Goal: Task Accomplishment & Management: Use online tool/utility

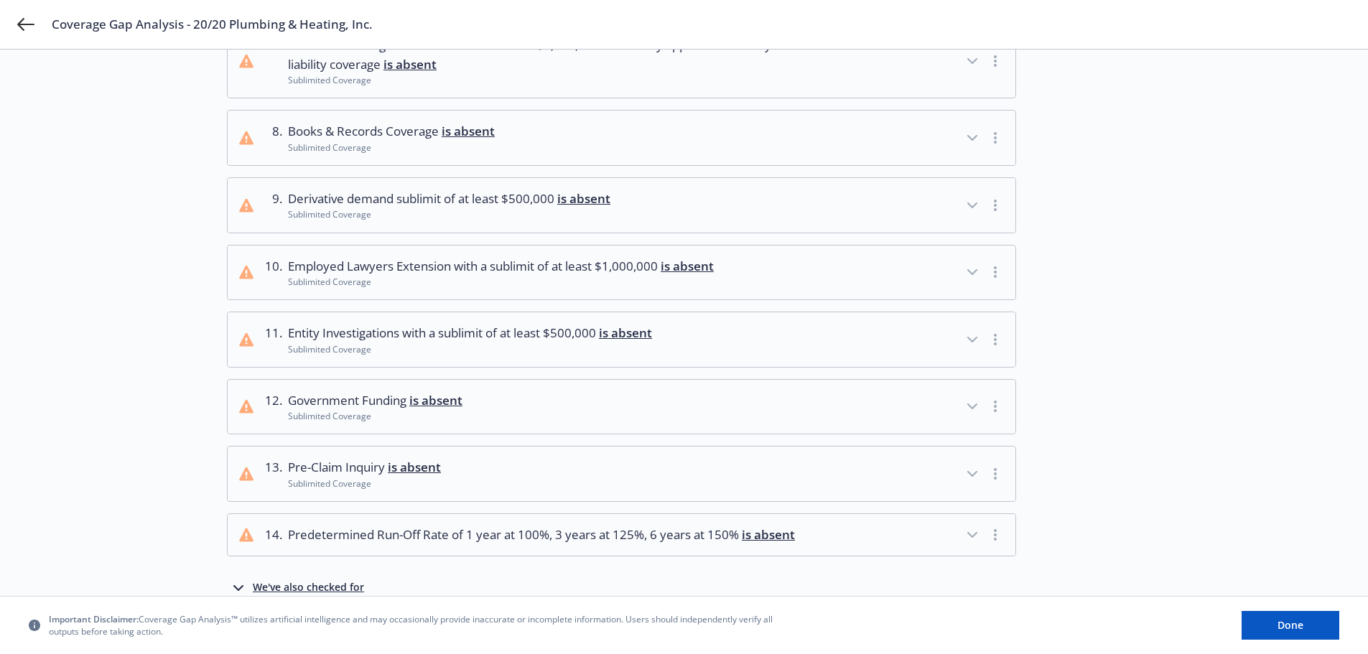
scroll to position [638, 0]
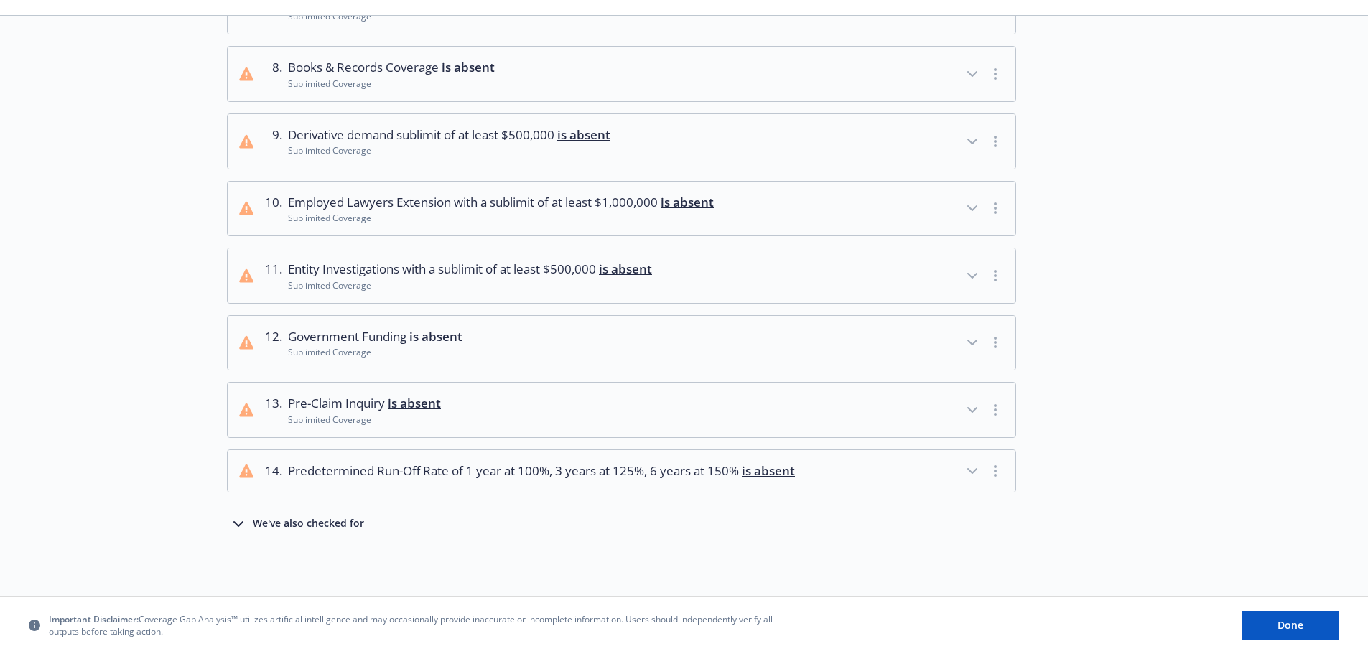
click at [313, 529] on div "We've also checked for" at bounding box center [308, 524] width 111 height 17
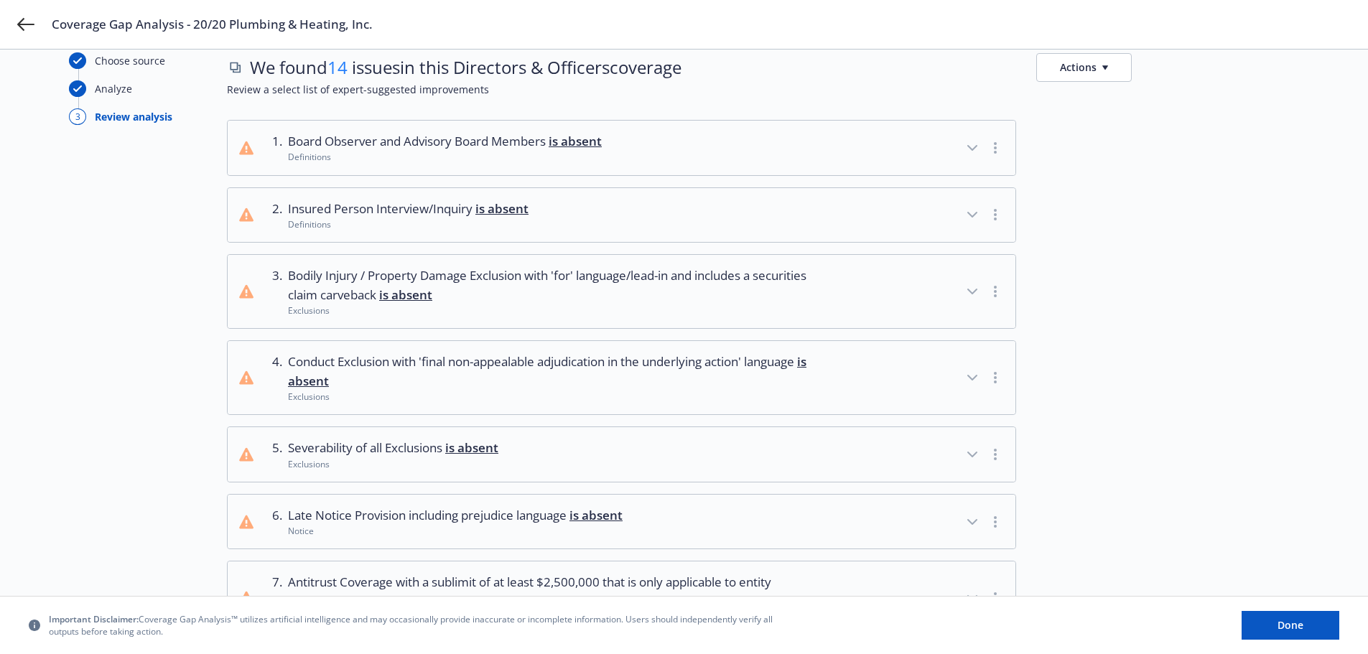
scroll to position [0, 0]
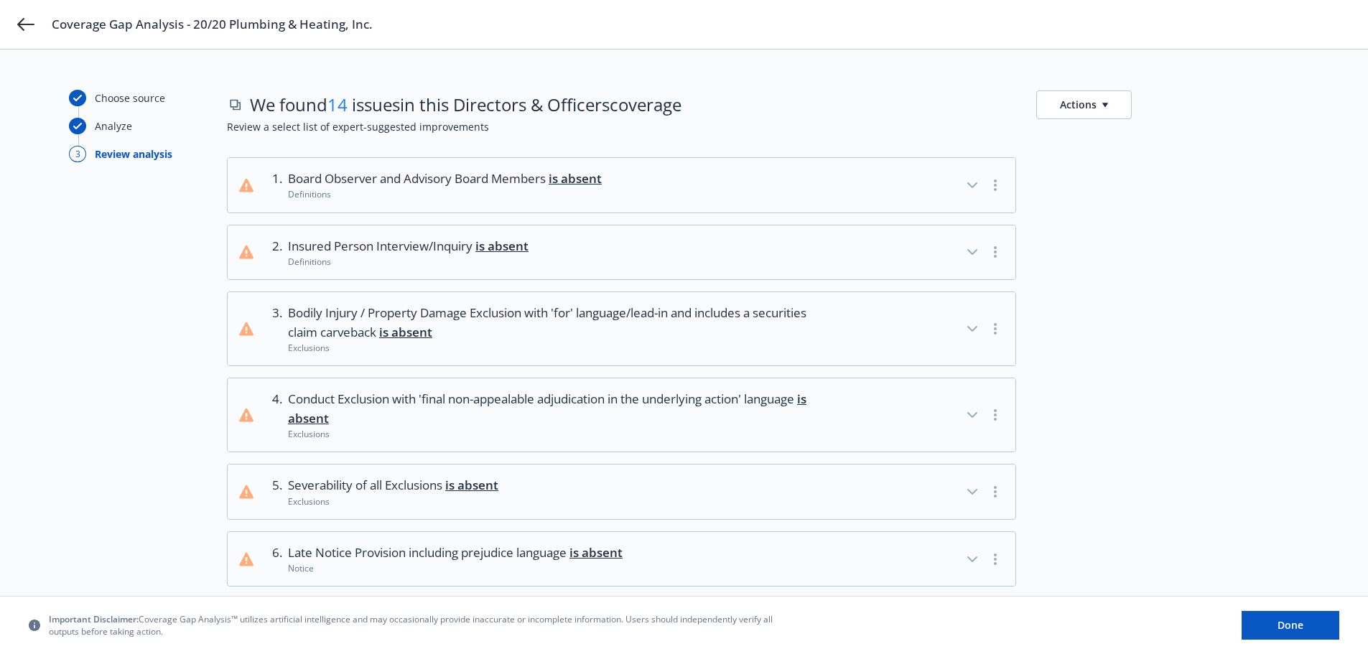
click at [1069, 107] on button "Actions" at bounding box center [1083, 104] width 95 height 29
click at [1114, 142] on link "Copy list of issues" at bounding box center [1153, 137] width 232 height 29
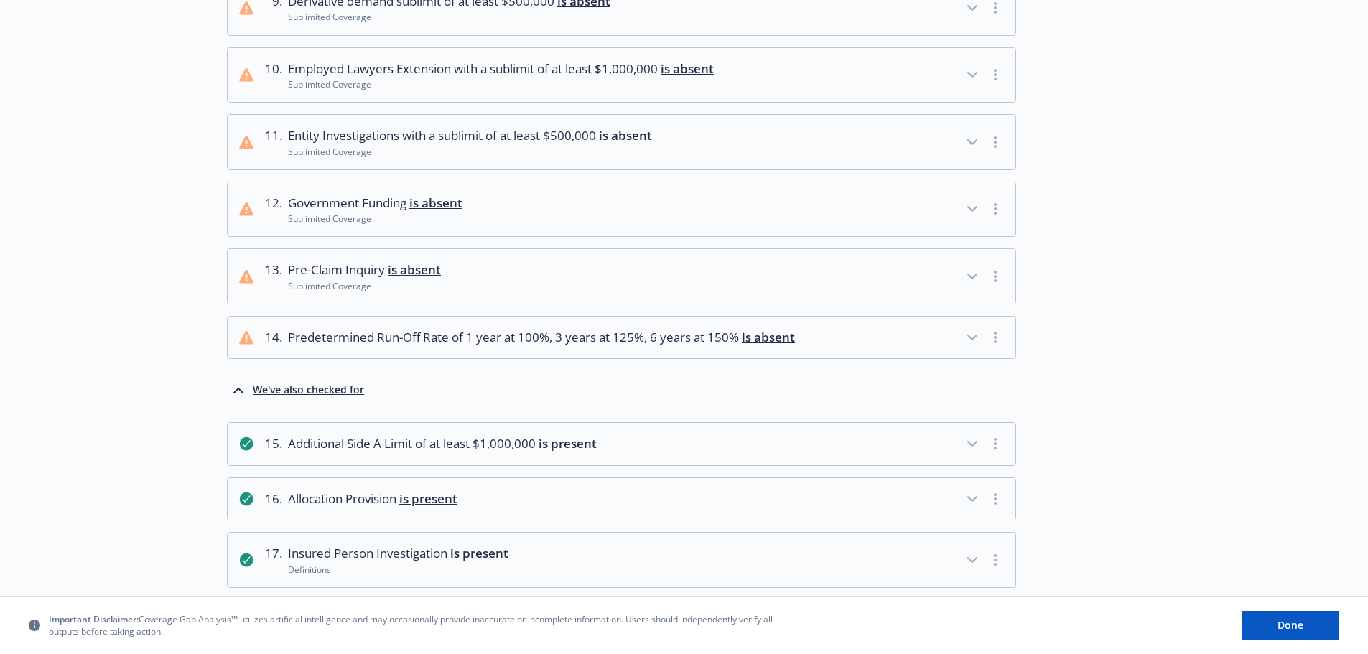
scroll to position [862, 0]
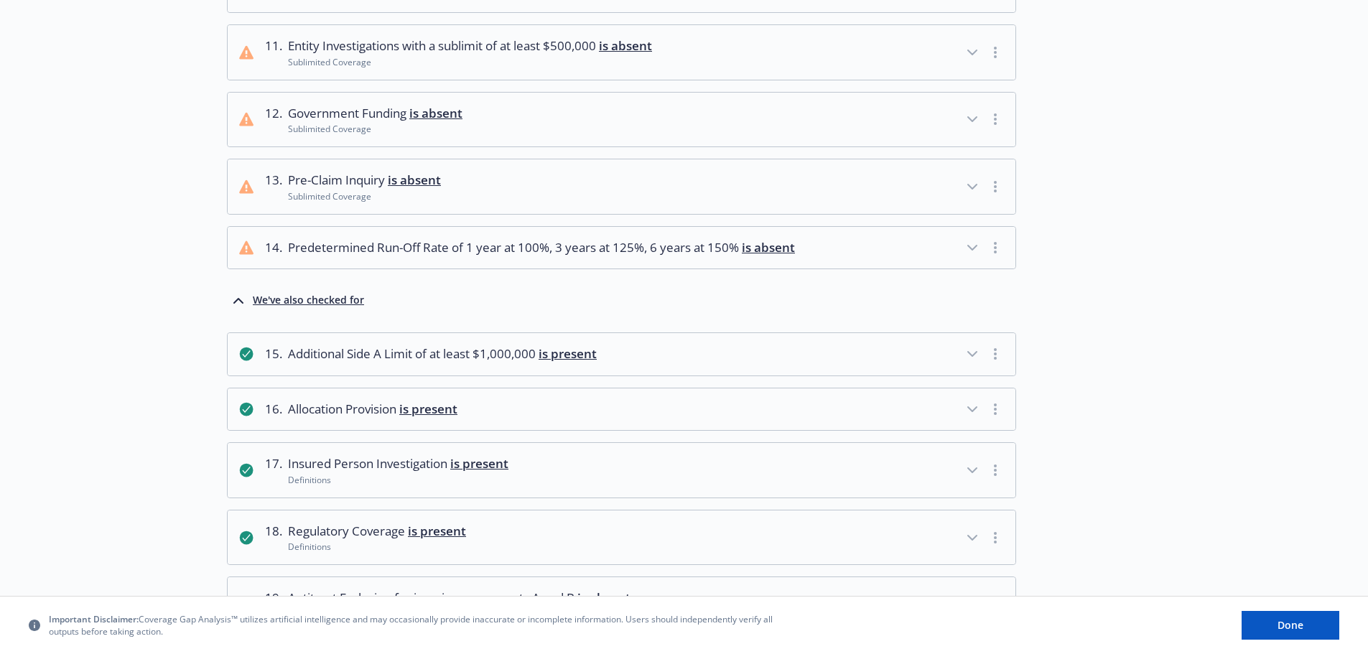
click at [307, 297] on div "We've also checked for" at bounding box center [308, 300] width 111 height 17
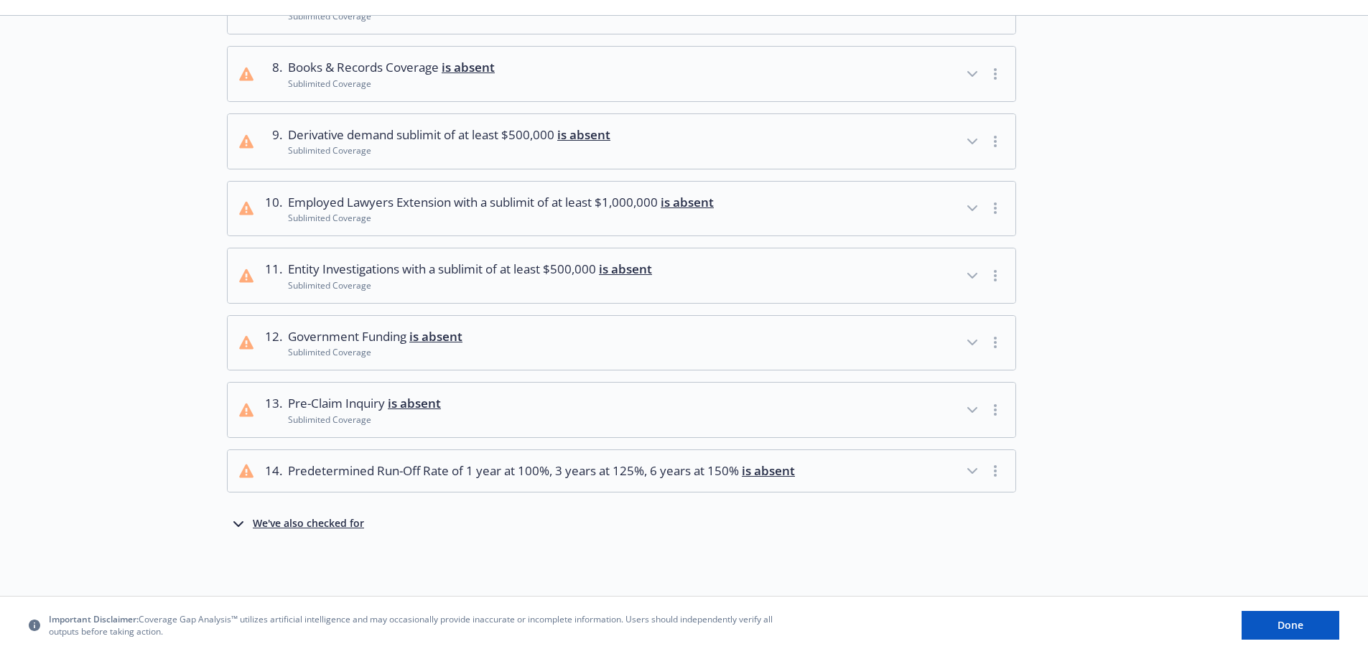
scroll to position [638, 0]
click at [314, 526] on div "We've also checked for" at bounding box center [308, 524] width 111 height 17
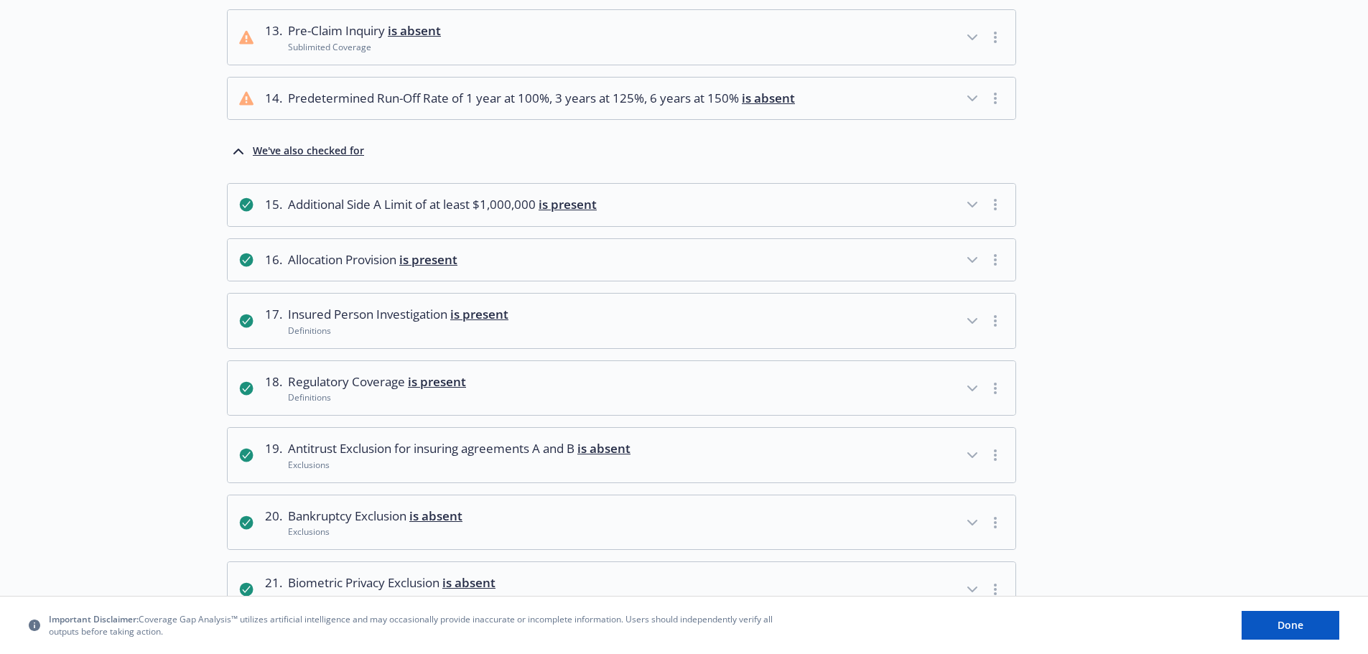
scroll to position [1005, 0]
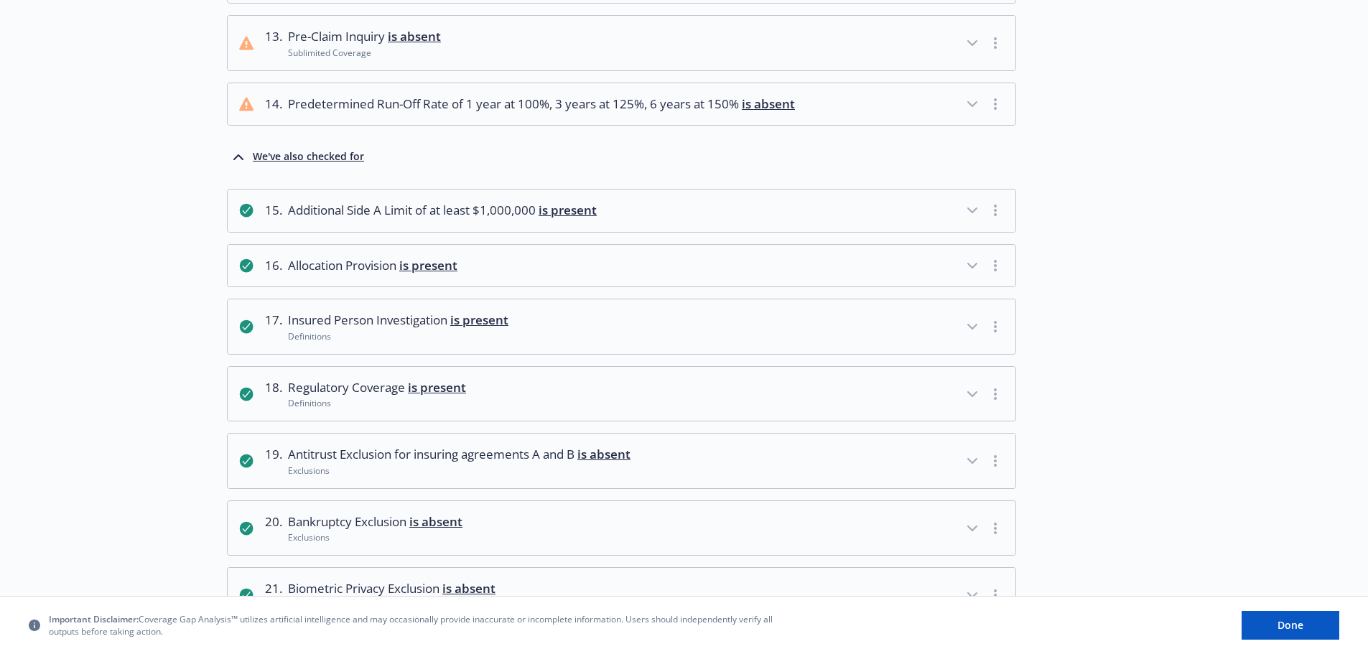
drag, startPoint x: 215, startPoint y: 191, endPoint x: 186, endPoint y: 500, distance: 310.8
click at [186, 501] on div "Choose source Analyze 3 Review analysis" at bounding box center [148, 342] width 158 height 2514
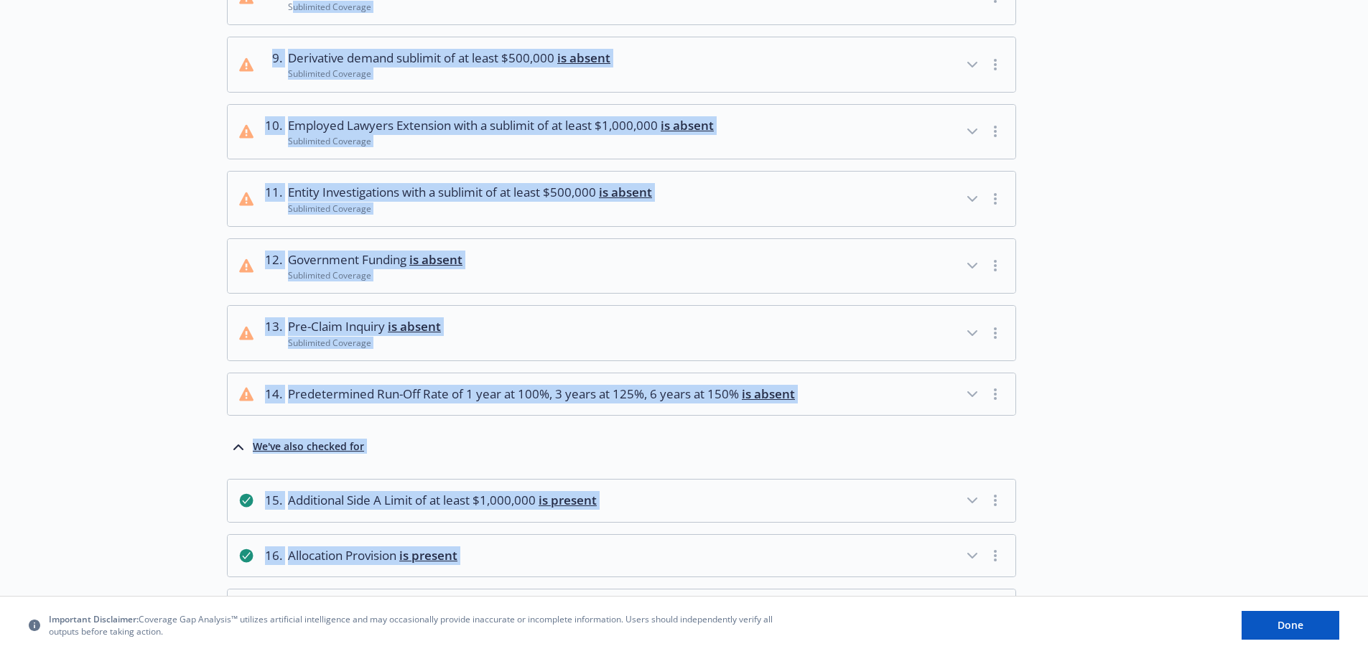
scroll to position [637, 0]
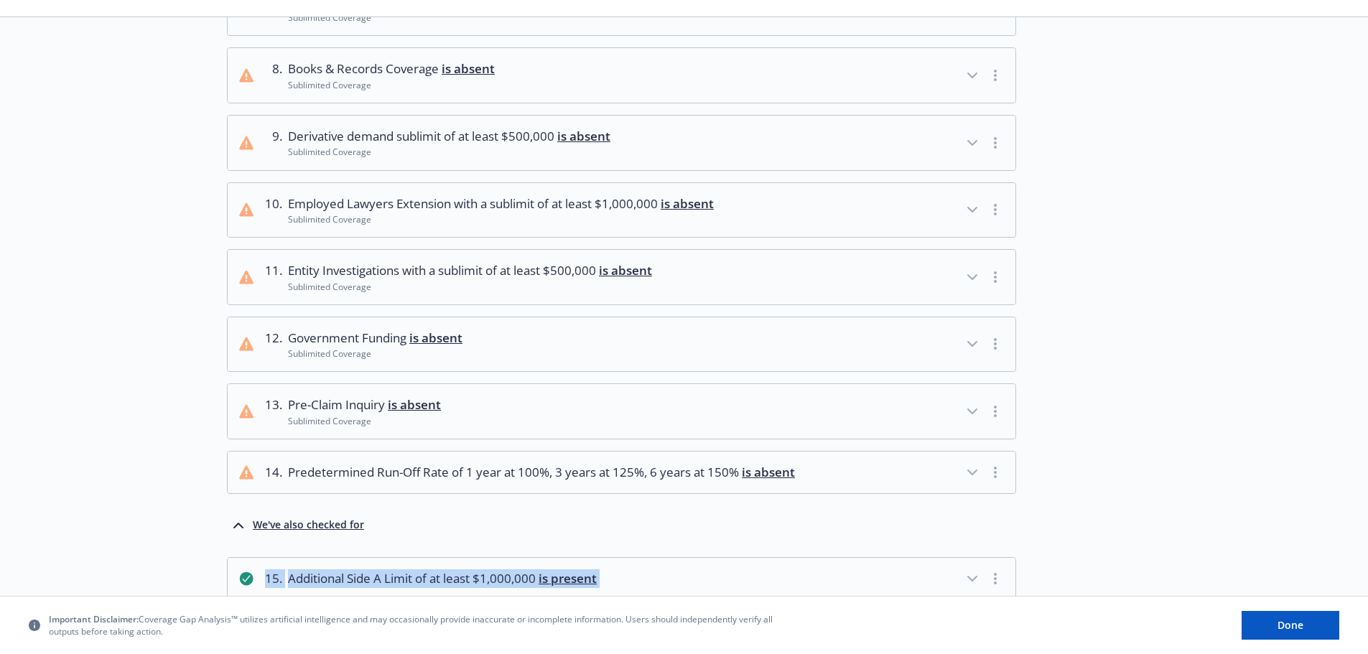
drag, startPoint x: 1054, startPoint y: 565, endPoint x: 266, endPoint y: 559, distance: 788.4
copy div "15 . Additional Side A Limit of at least $1,000,000 is present 16 . Allocation …"
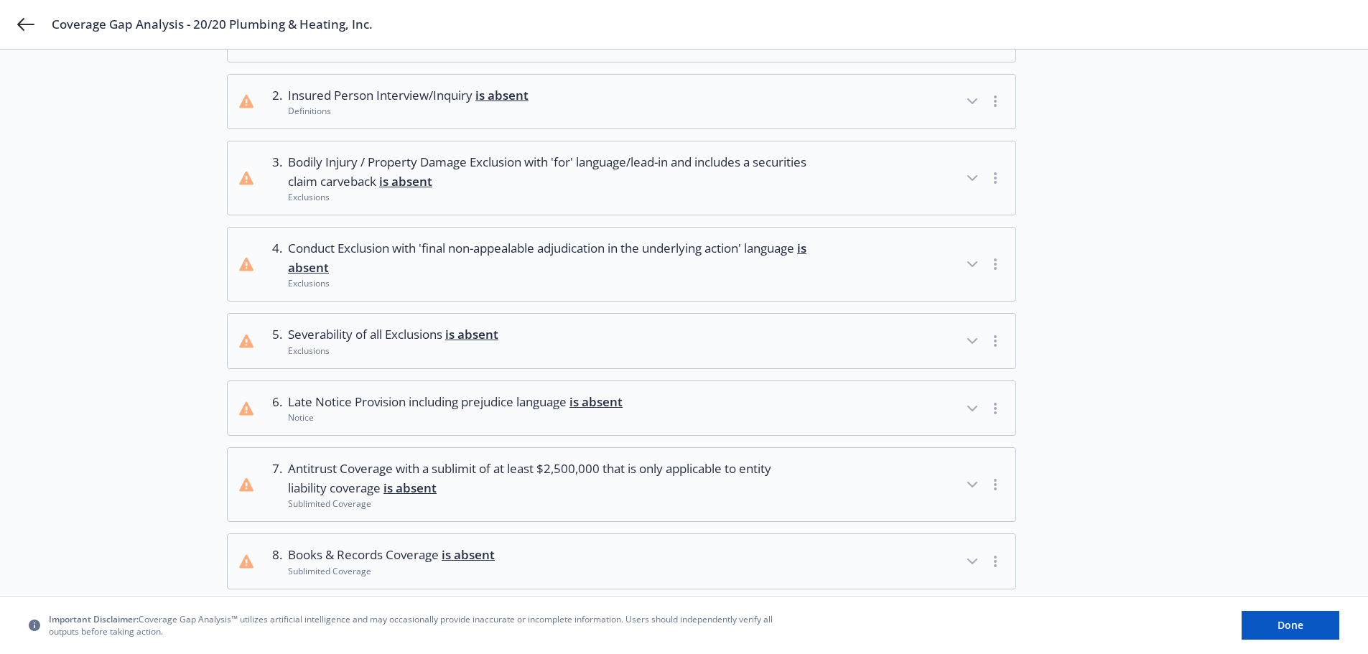
scroll to position [0, 0]
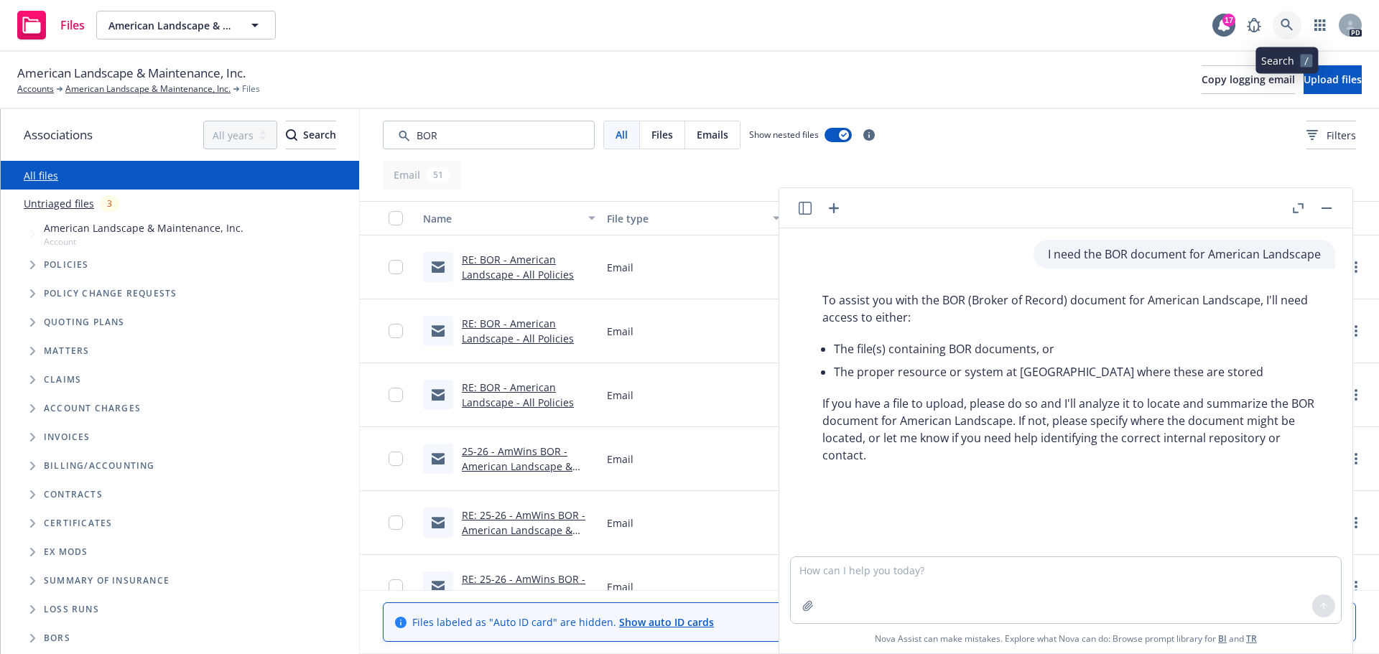
click at [1282, 31] on icon at bounding box center [1286, 25] width 13 height 13
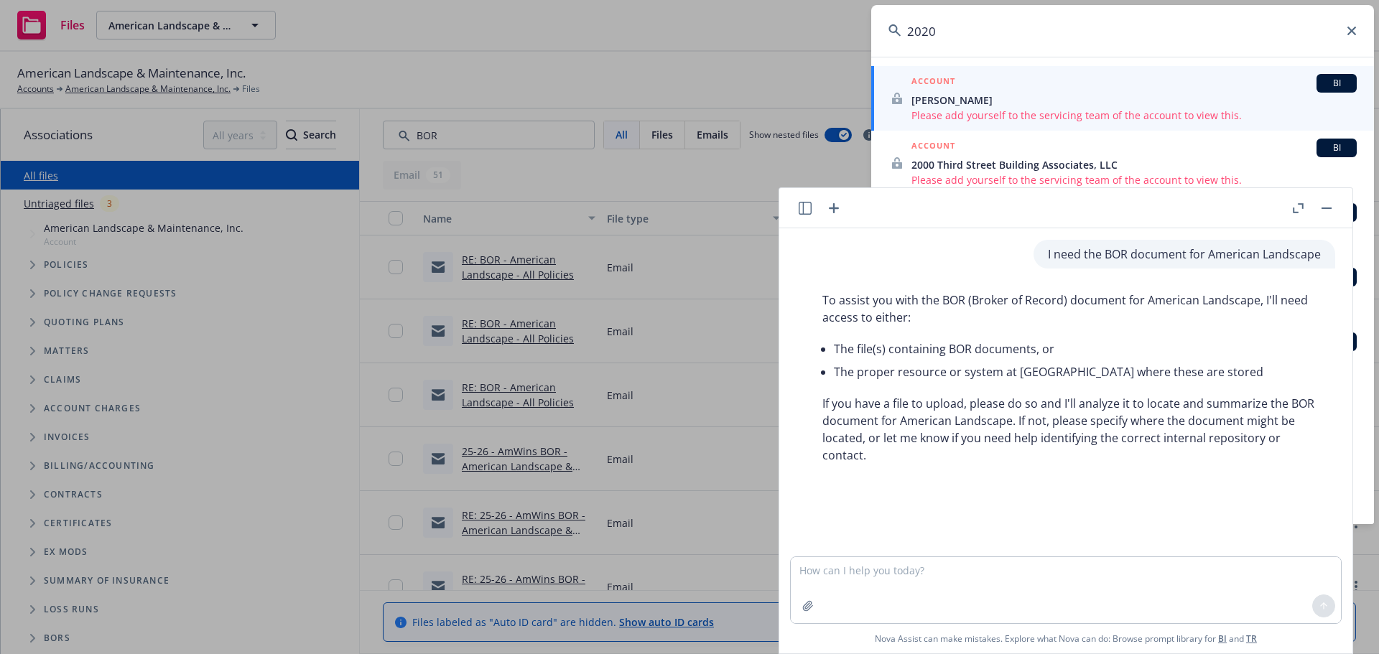
click at [918, 35] on input "2020" at bounding box center [1122, 31] width 503 height 52
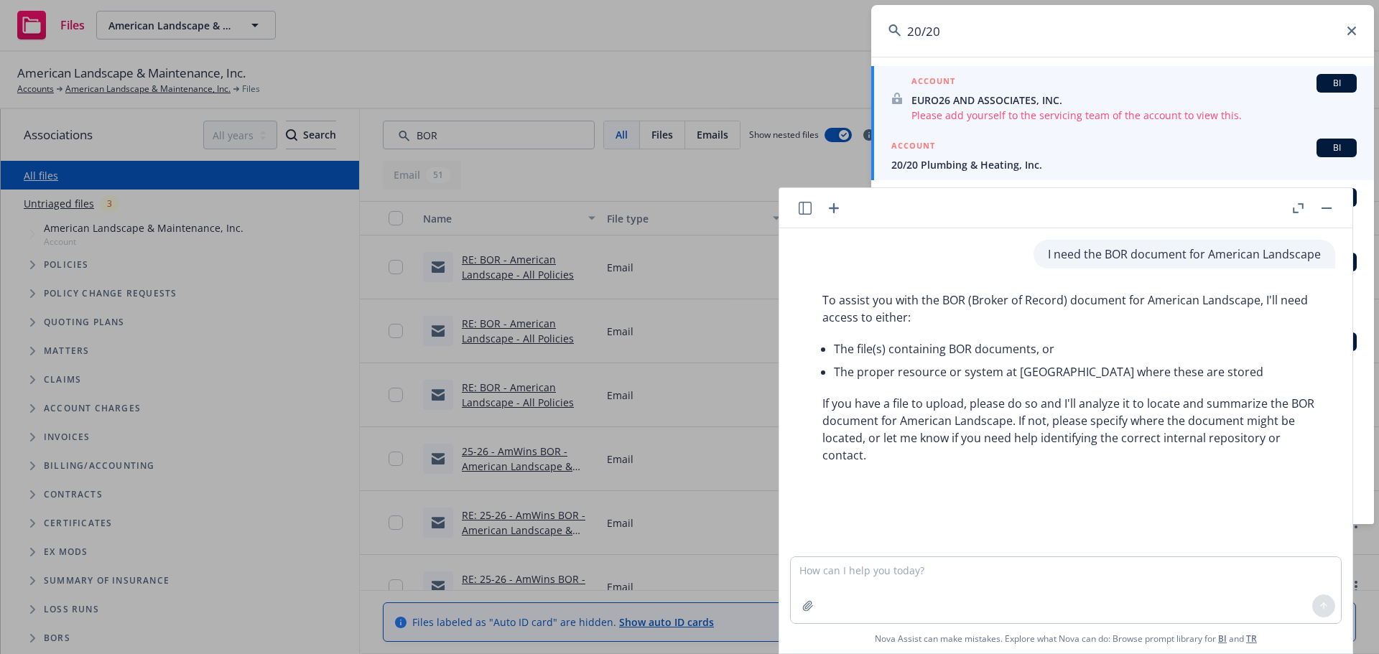
type input "20/20"
click at [960, 167] on span "20/20 Plumbing & Heating, Inc." at bounding box center [1123, 164] width 465 height 15
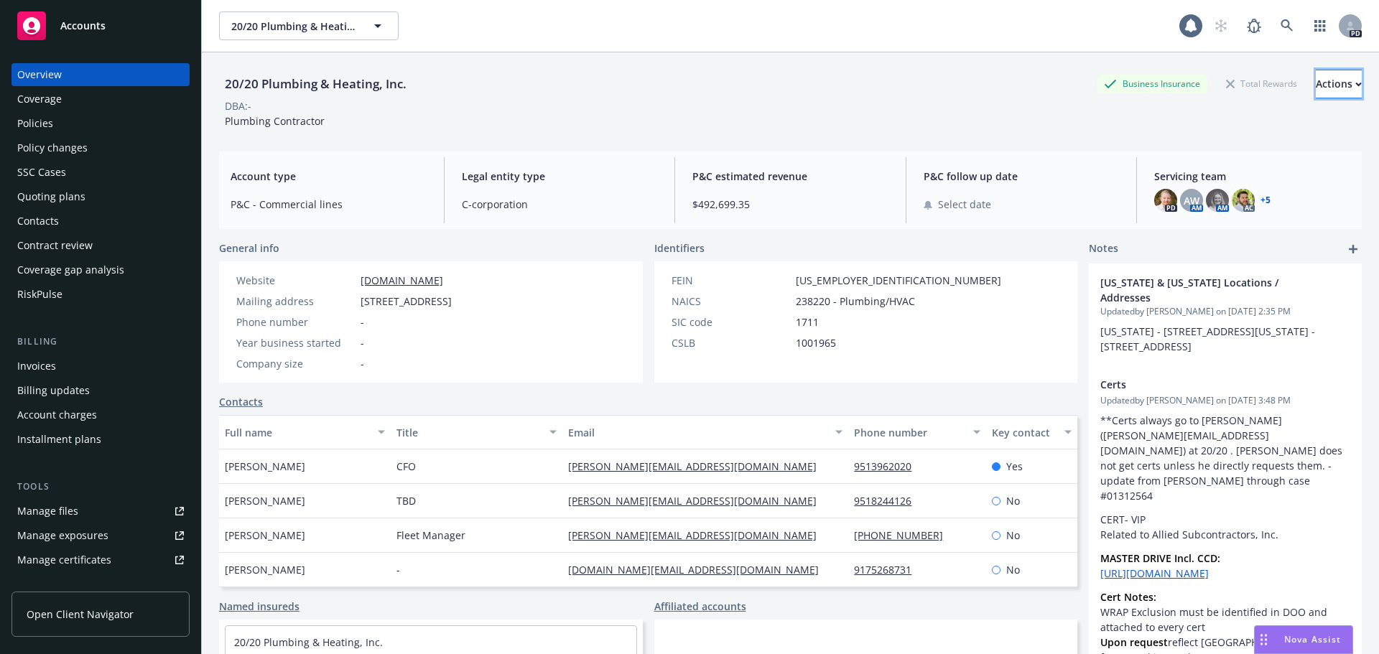
click at [1315, 91] on div "Actions" at bounding box center [1338, 83] width 46 height 27
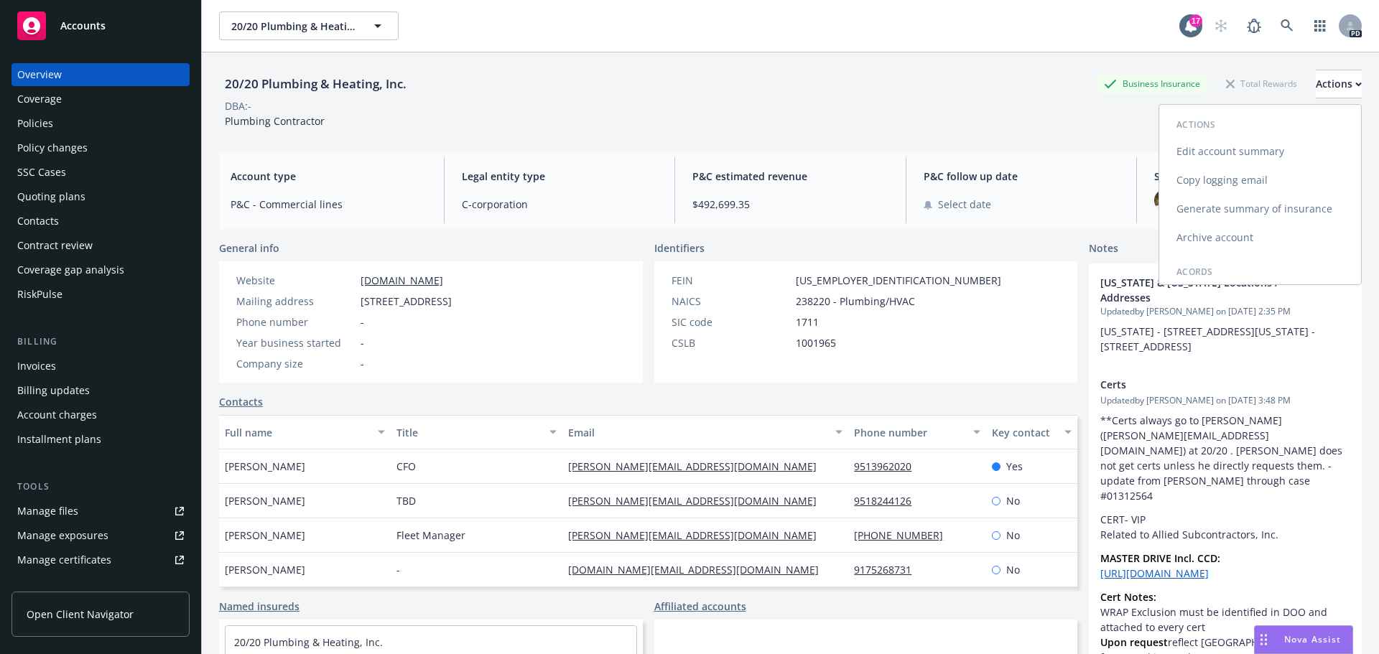
click at [1198, 180] on link "Copy logging email" at bounding box center [1260, 180] width 202 height 29
